Goal: Task Accomplishment & Management: Manage account settings

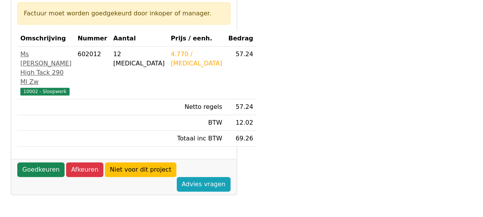
scroll to position [154, 0]
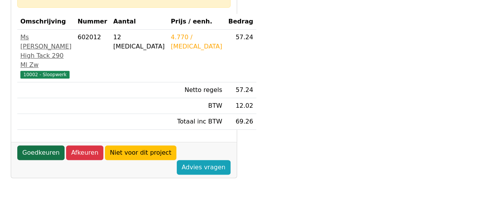
click at [42, 145] on link "Goedkeuren" at bounding box center [40, 152] width 47 height 15
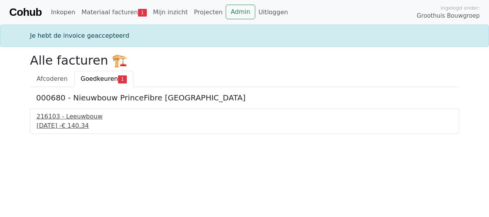
click at [73, 124] on div "[DATE] - € 140,34" at bounding box center [245, 125] width 416 height 9
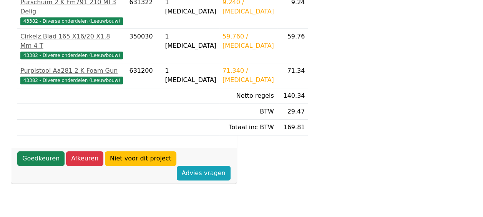
scroll to position [192, 0]
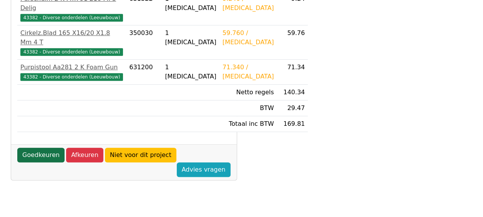
click at [39, 162] on link "Goedkeuren" at bounding box center [40, 155] width 47 height 15
